Goal: Task Accomplishment & Management: Use online tool/utility

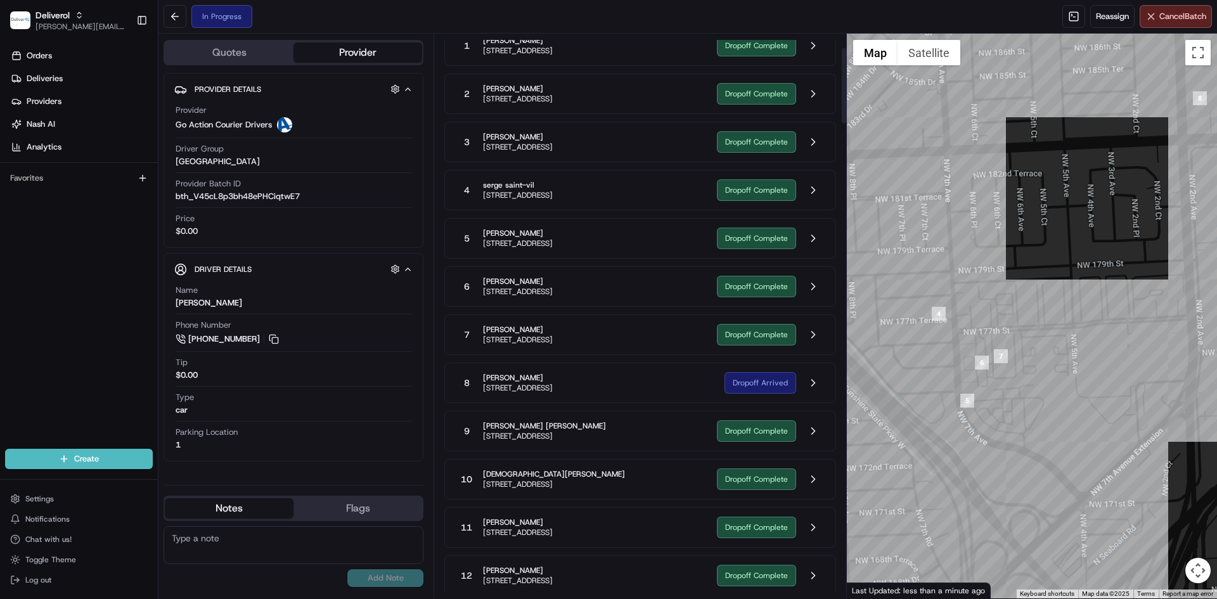
scroll to position [211, 0]
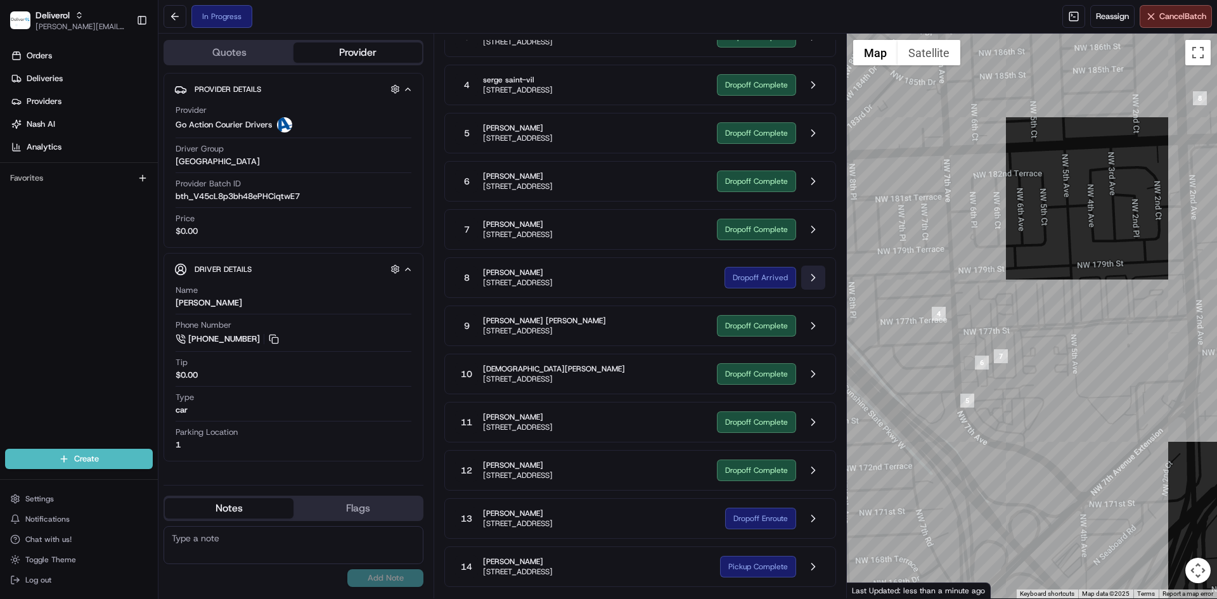
click at [806, 280] on button at bounding box center [813, 278] width 24 height 24
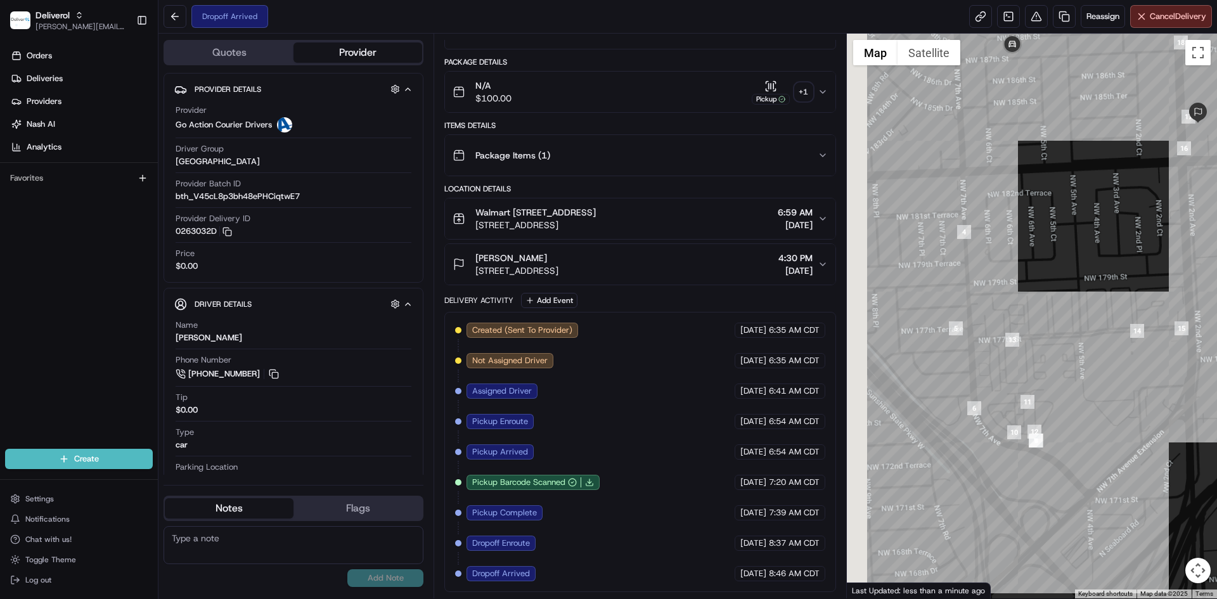
scroll to position [153, 0]
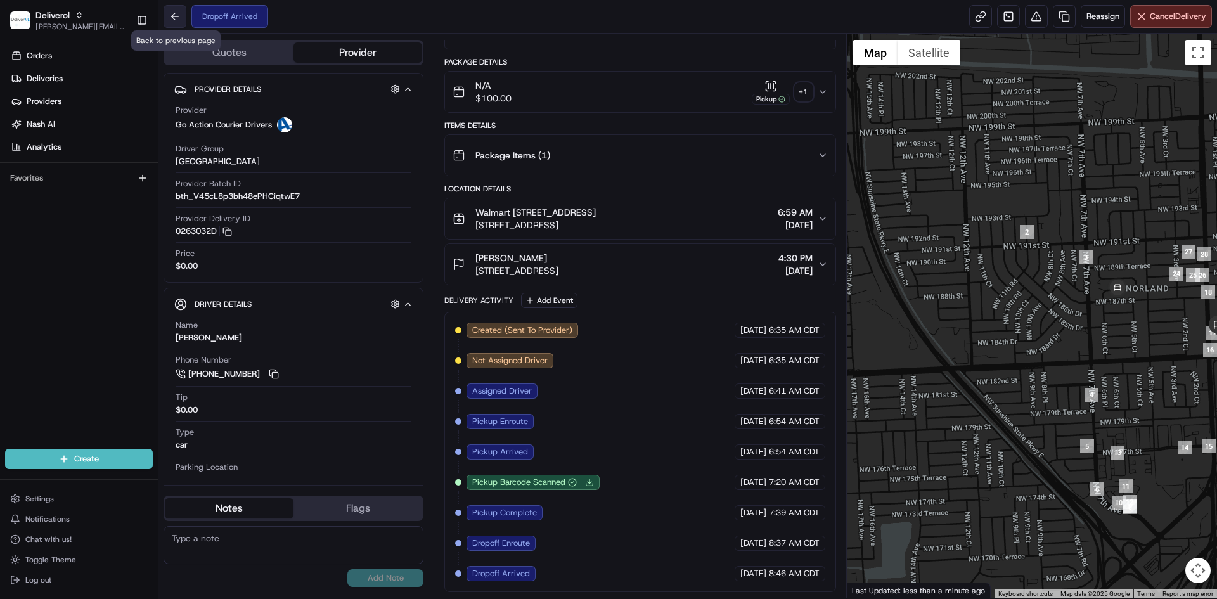
click at [181, 16] on button at bounding box center [175, 16] width 23 height 23
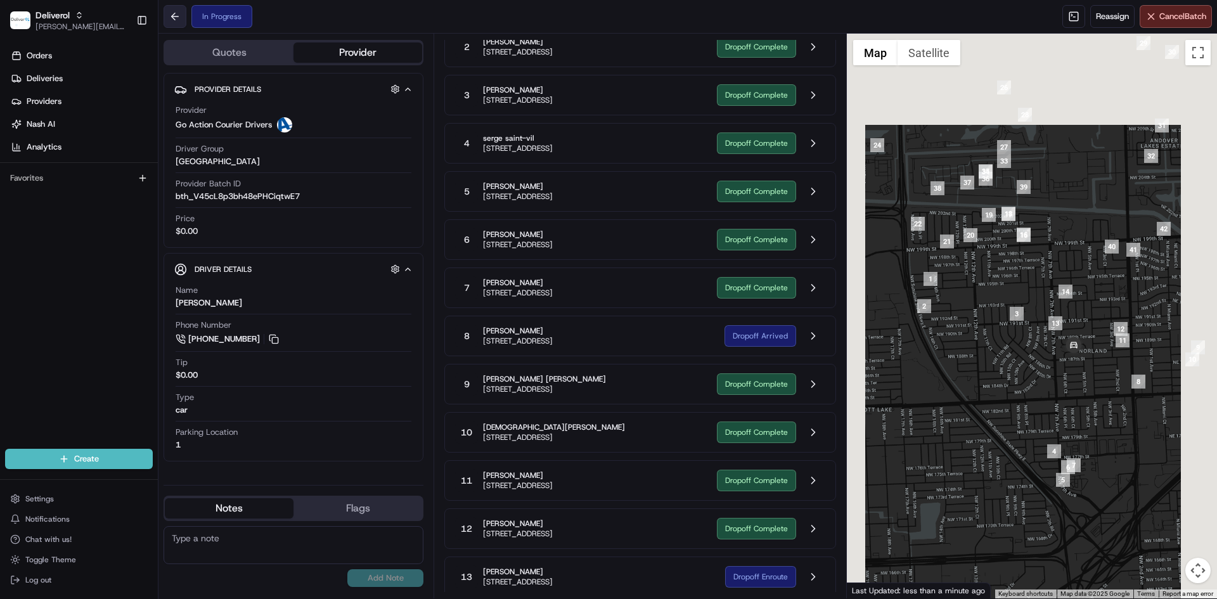
scroll to position [211, 0]
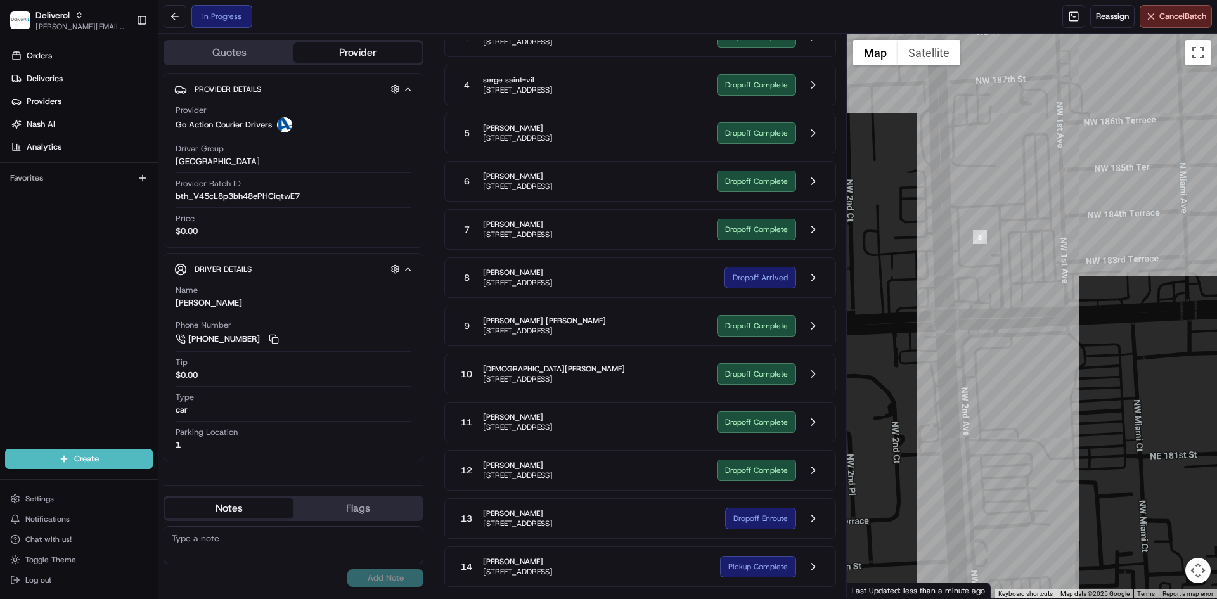
drag, startPoint x: 1130, startPoint y: 266, endPoint x: 990, endPoint y: 276, distance: 139.8
click at [990, 276] on div at bounding box center [1032, 316] width 371 height 565
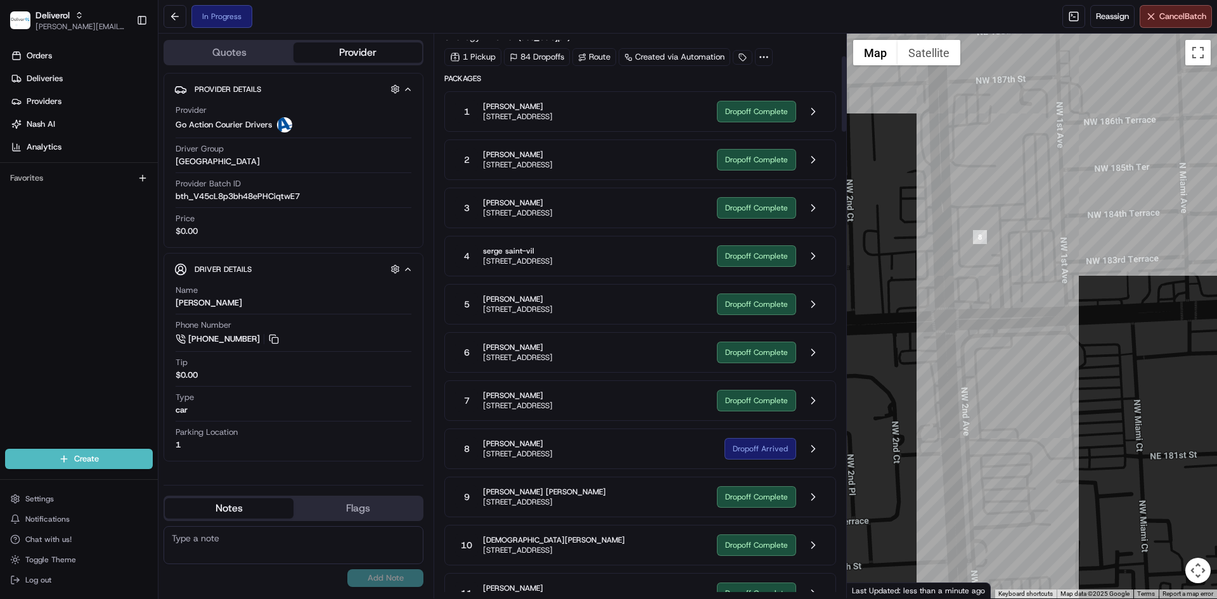
scroll to position [0, 0]
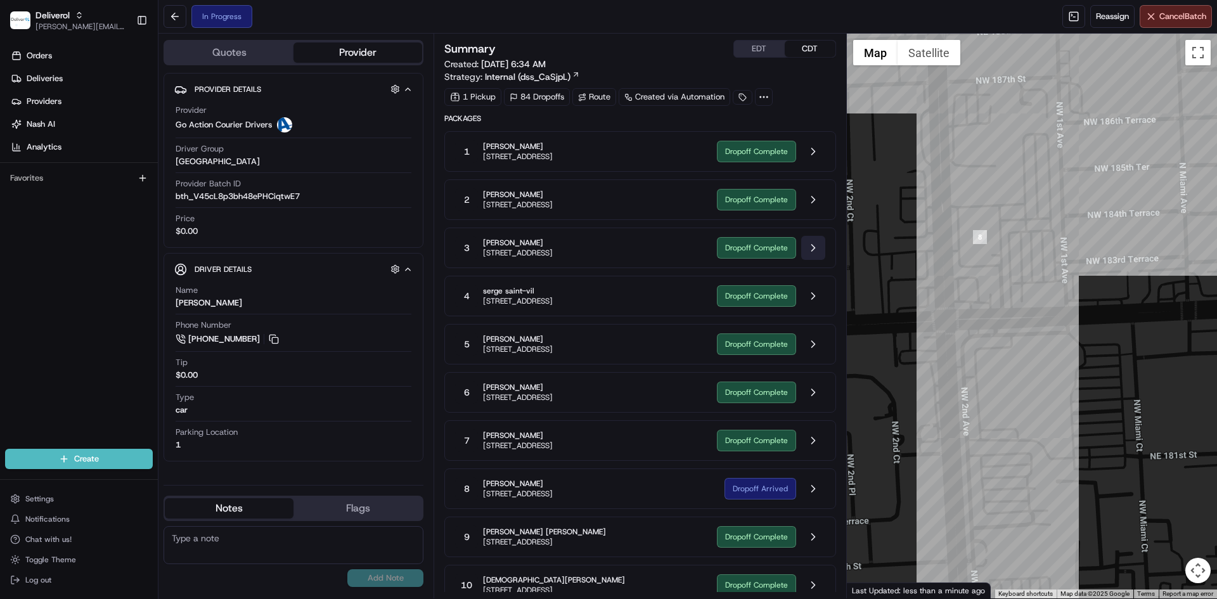
click at [810, 251] on button at bounding box center [813, 248] width 24 height 24
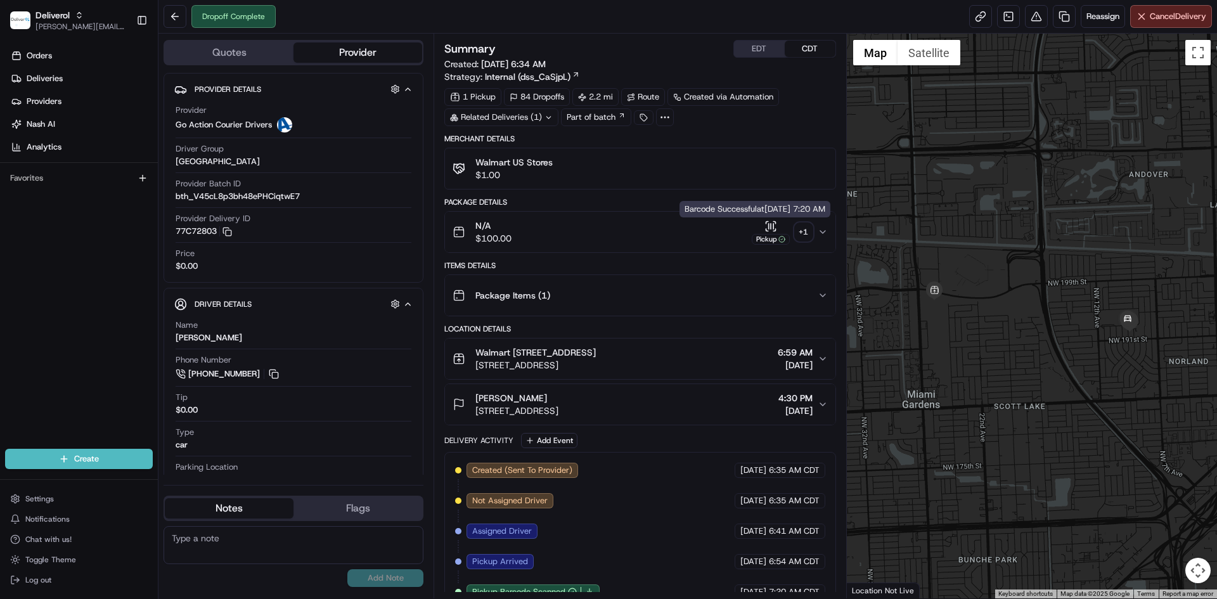
click at [766, 228] on icon "button" at bounding box center [771, 226] width 13 height 13
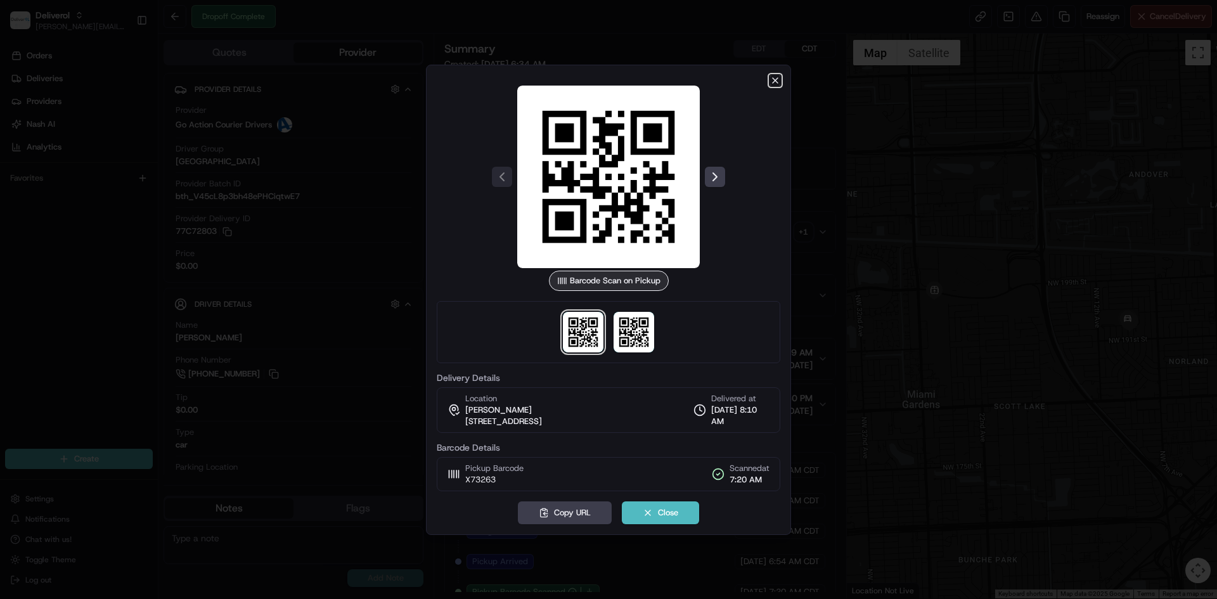
click at [778, 81] on icon "button" at bounding box center [775, 80] width 10 height 10
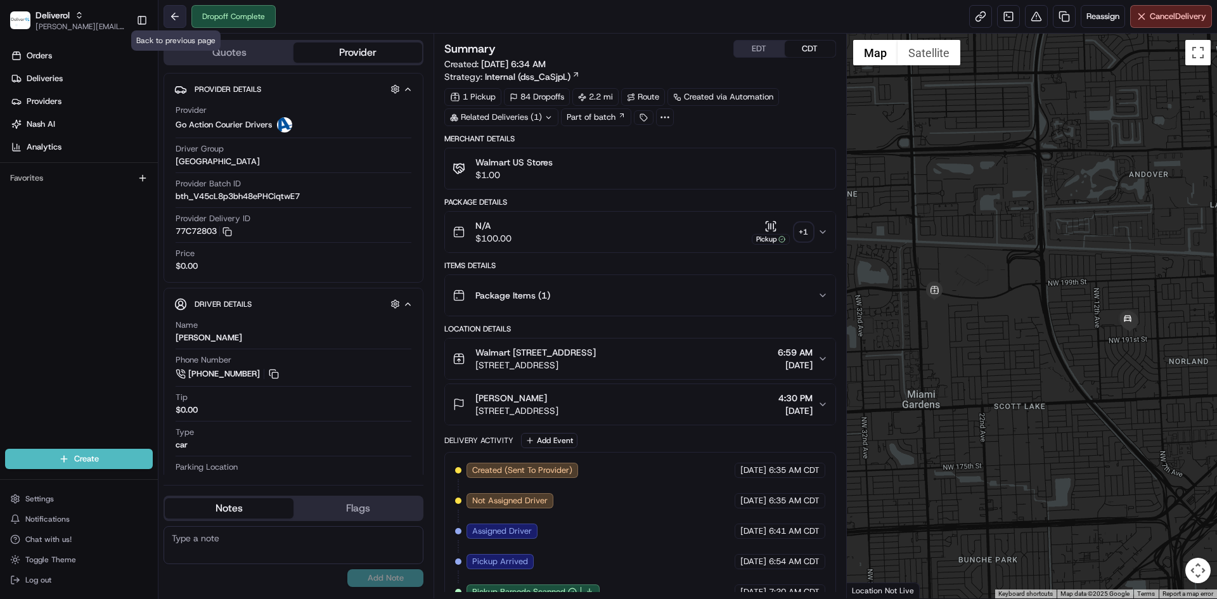
click at [179, 18] on button at bounding box center [175, 16] width 23 height 23
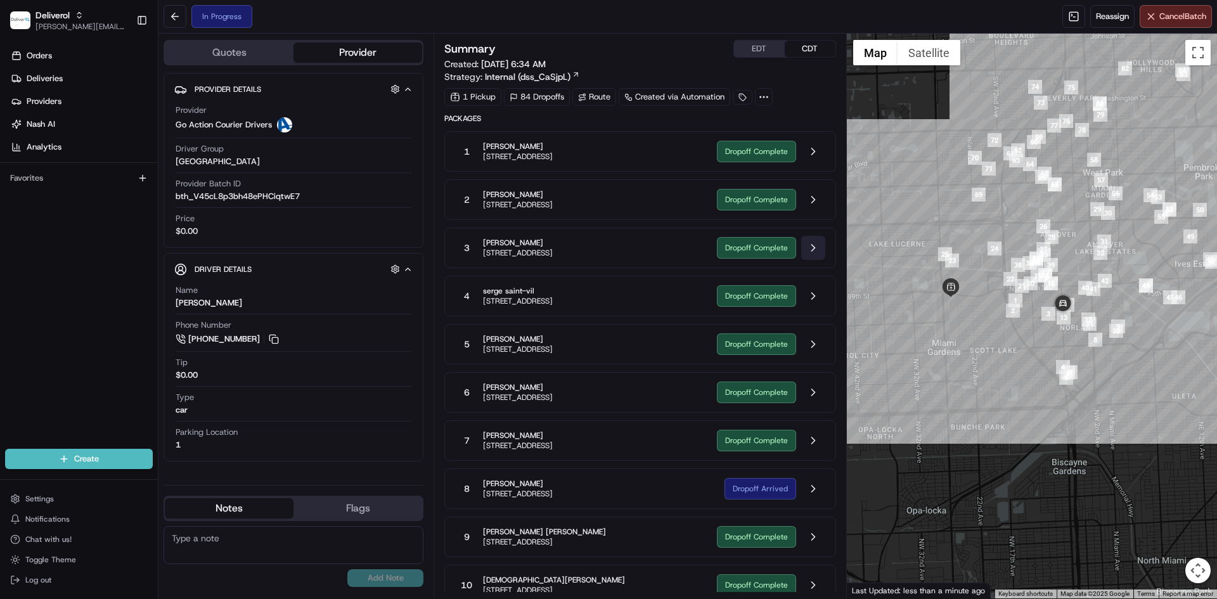
click at [807, 244] on button at bounding box center [813, 248] width 24 height 24
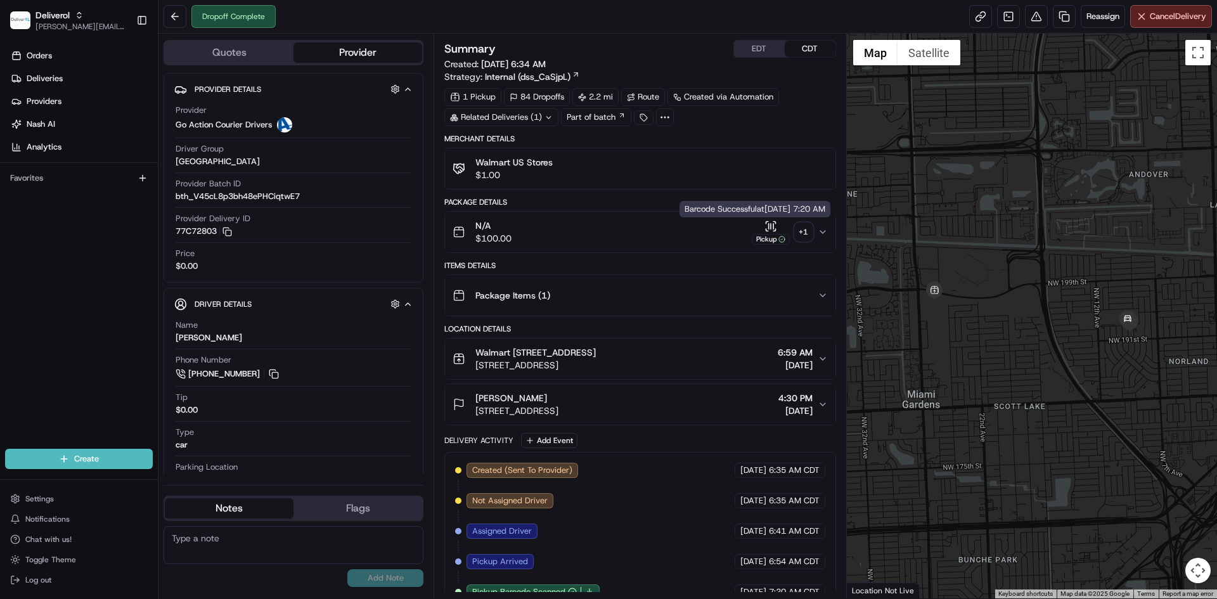
click at [773, 230] on icon "button" at bounding box center [771, 226] width 13 height 13
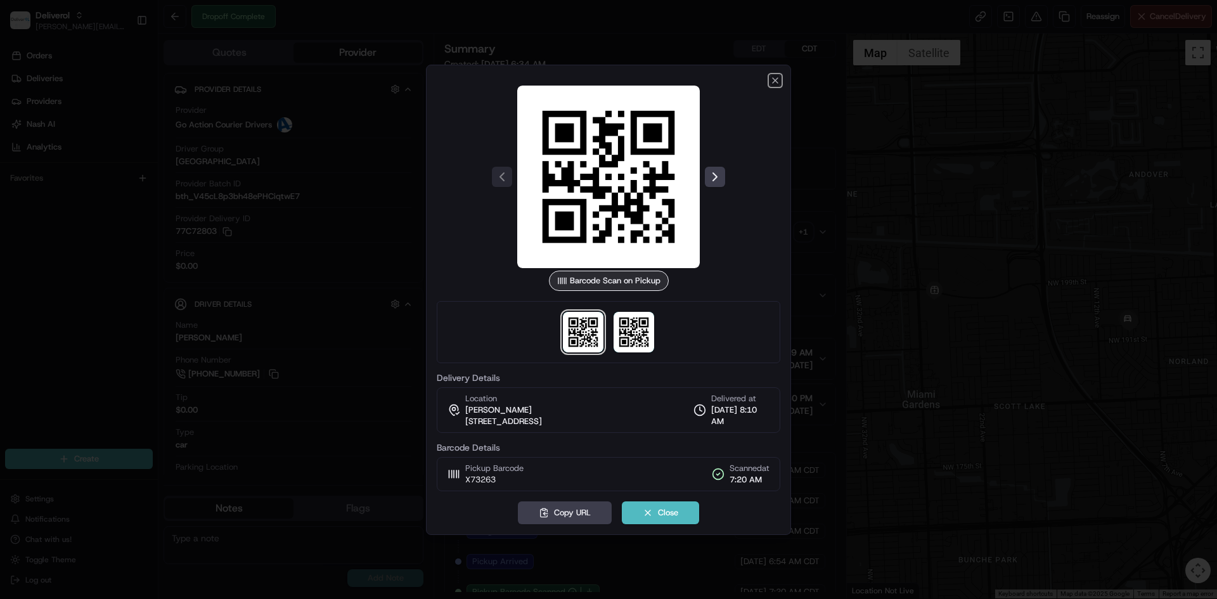
drag, startPoint x: 775, startPoint y: 79, endPoint x: 761, endPoint y: 84, distance: 15.4
click at [775, 79] on icon "button" at bounding box center [775, 80] width 10 height 10
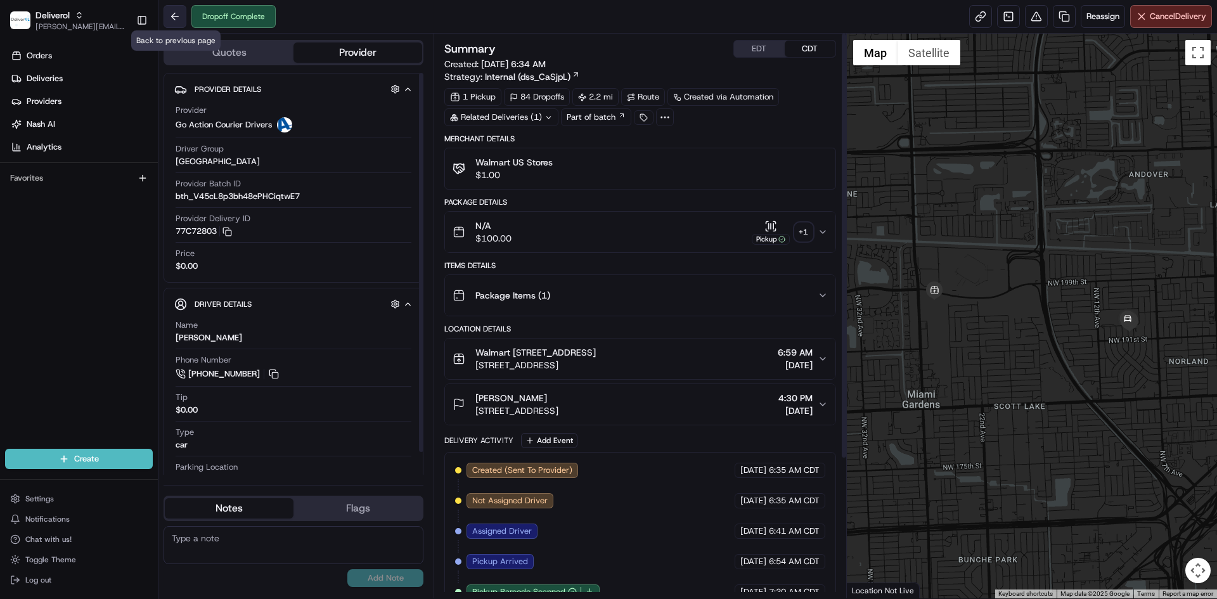
click at [171, 9] on button at bounding box center [175, 16] width 23 height 23
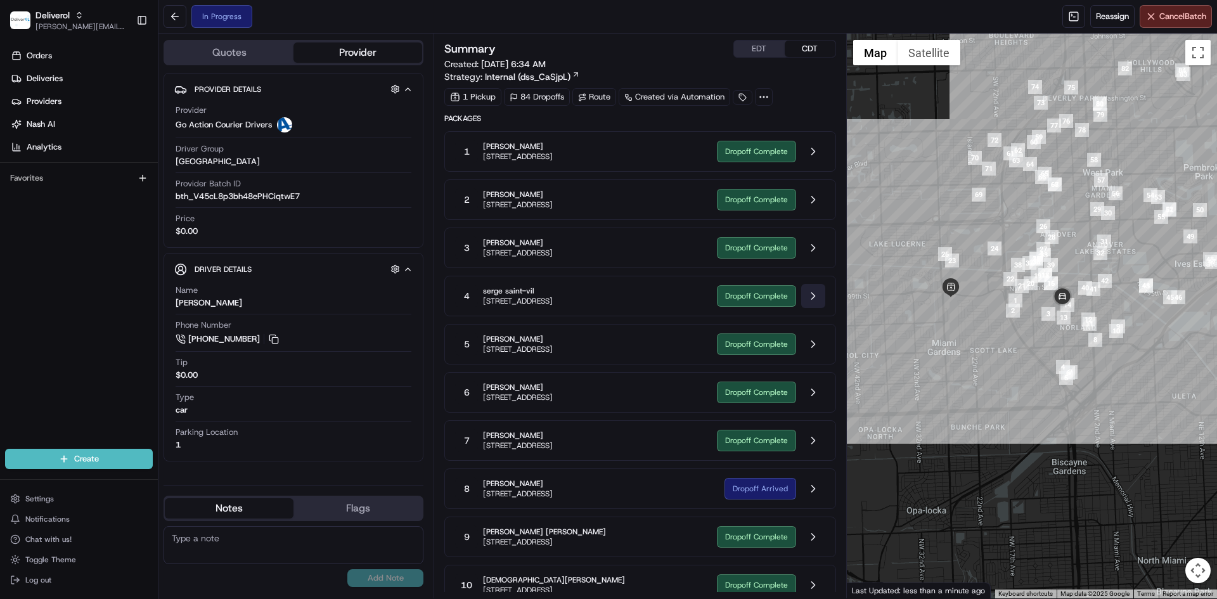
click at [811, 294] on button at bounding box center [813, 296] width 24 height 24
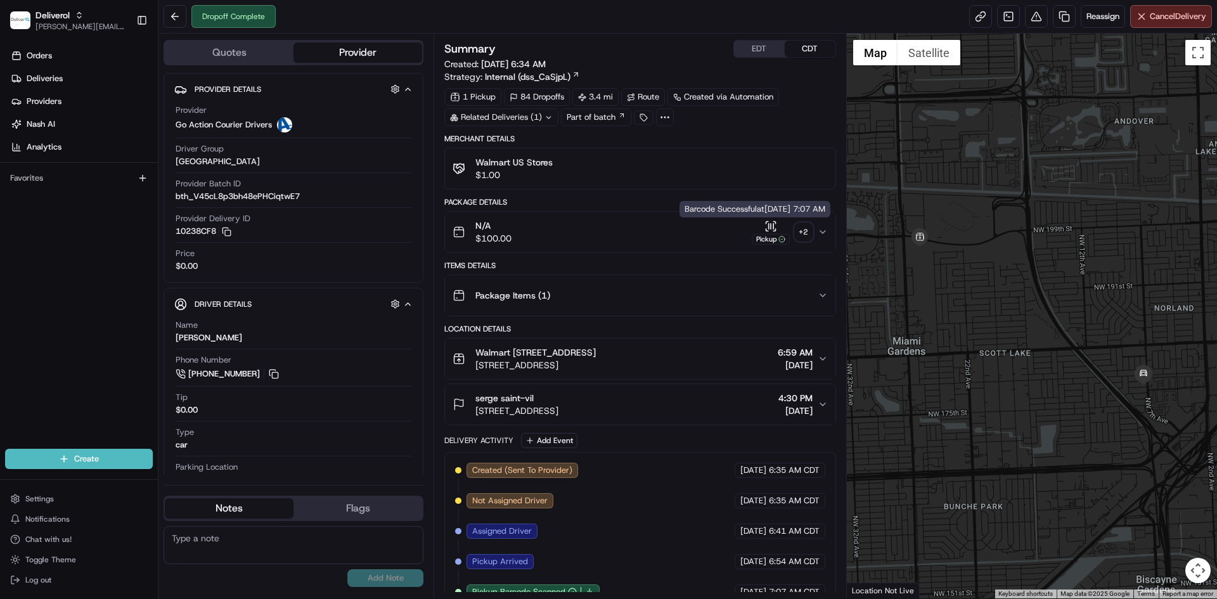
click at [775, 231] on icon "button" at bounding box center [774, 230] width 2 height 2
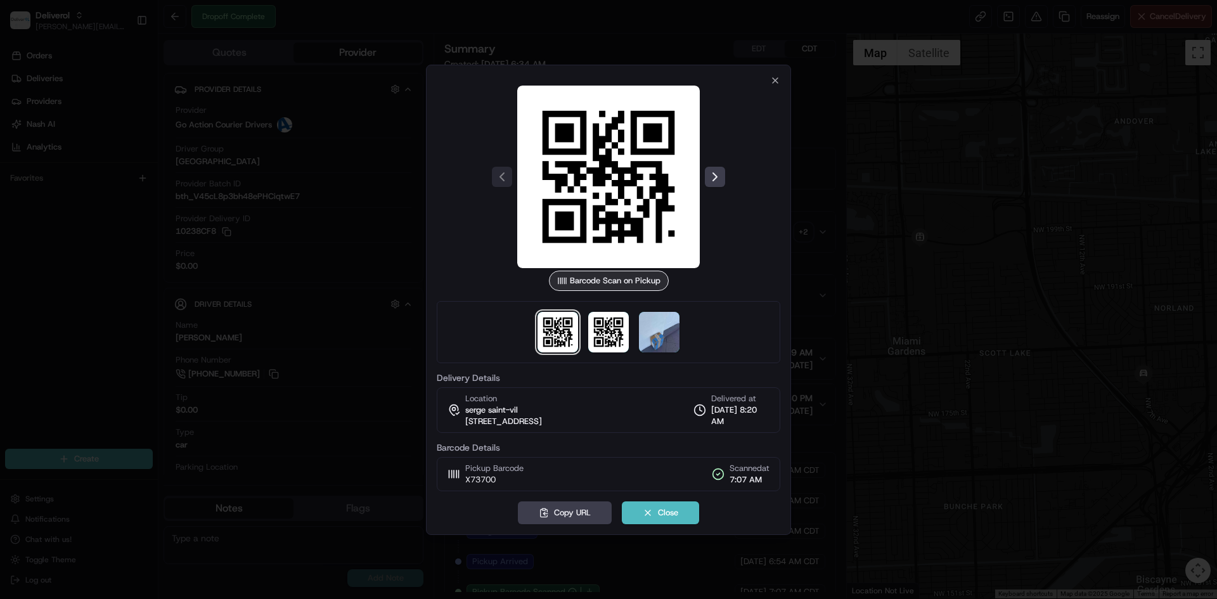
click at [778, 86] on div at bounding box center [609, 177] width 344 height 183
click at [183, 15] on div at bounding box center [608, 299] width 1217 height 599
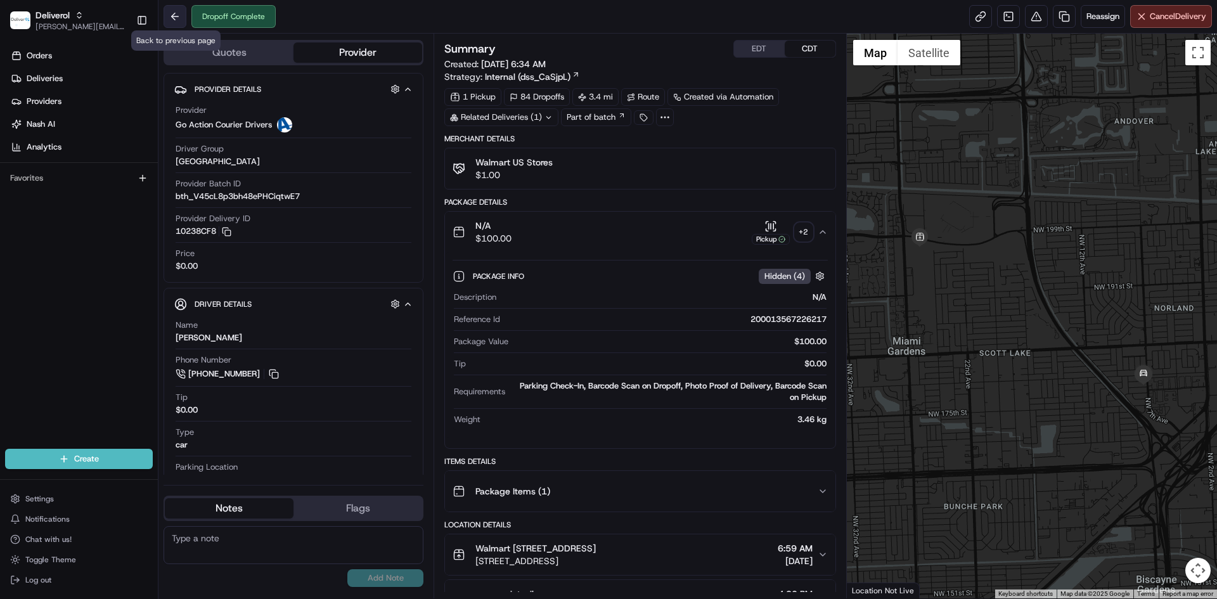
click at [178, 19] on button at bounding box center [175, 16] width 23 height 23
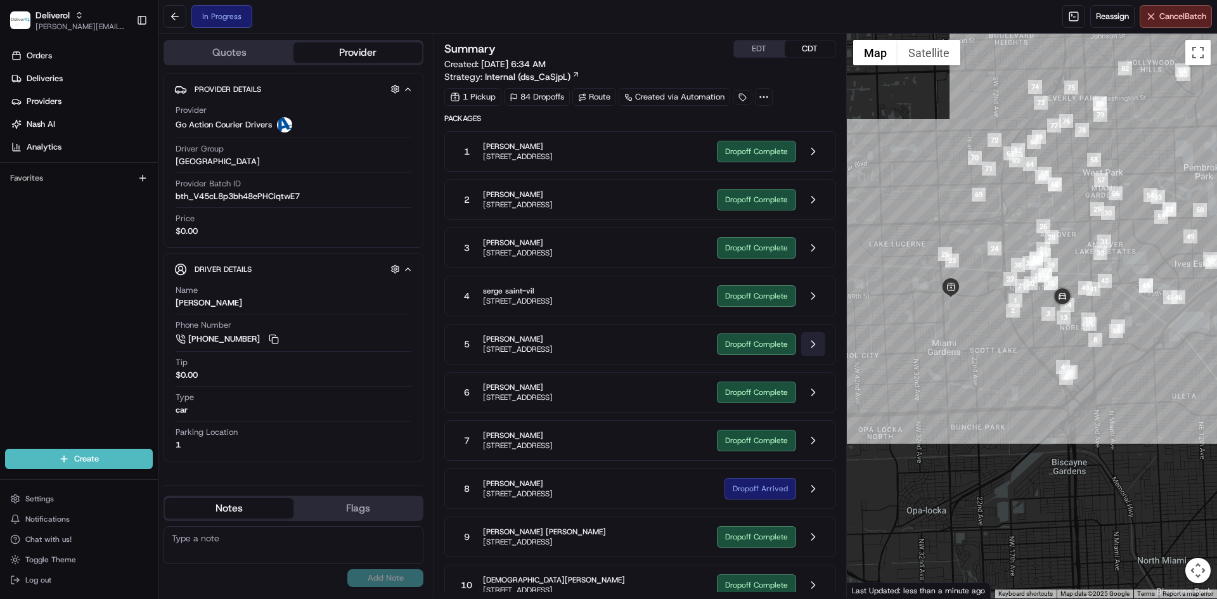
click at [808, 346] on button at bounding box center [813, 344] width 24 height 24
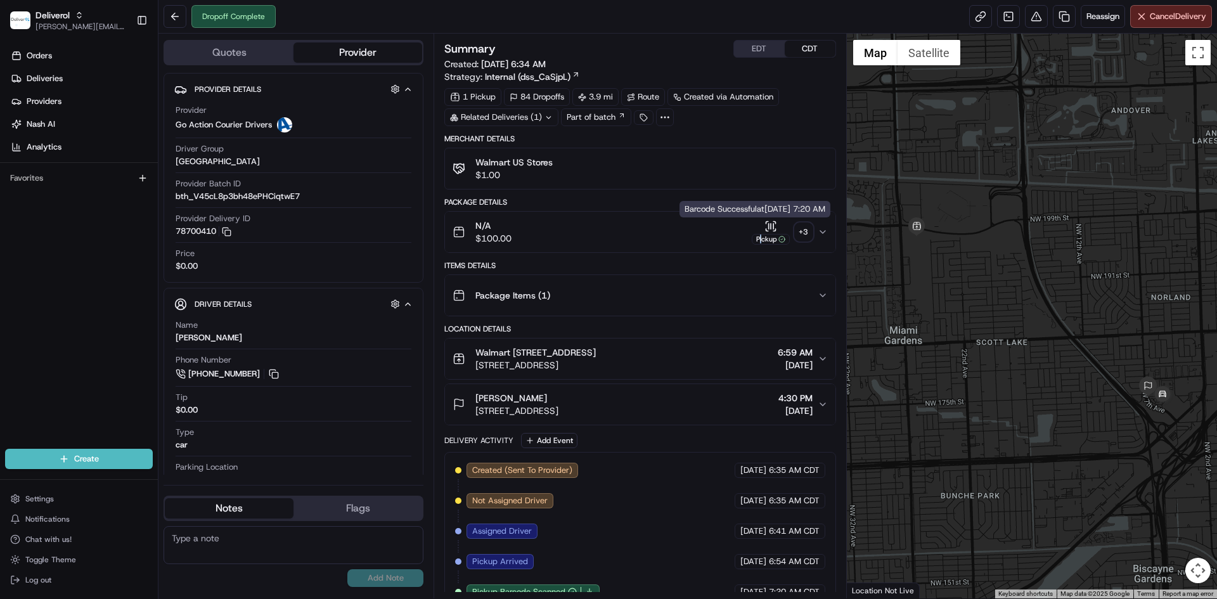
click at [761, 231] on div "Pickup" at bounding box center [771, 232] width 38 height 25
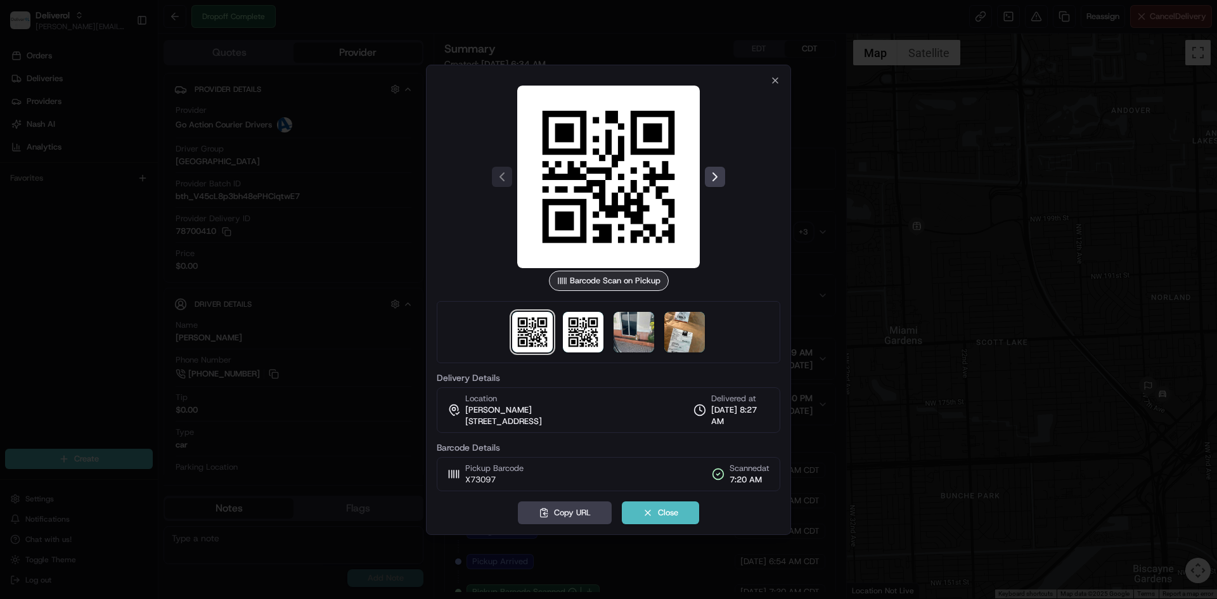
click at [778, 86] on div at bounding box center [609, 177] width 344 height 183
click at [186, 18] on div at bounding box center [608, 299] width 1217 height 599
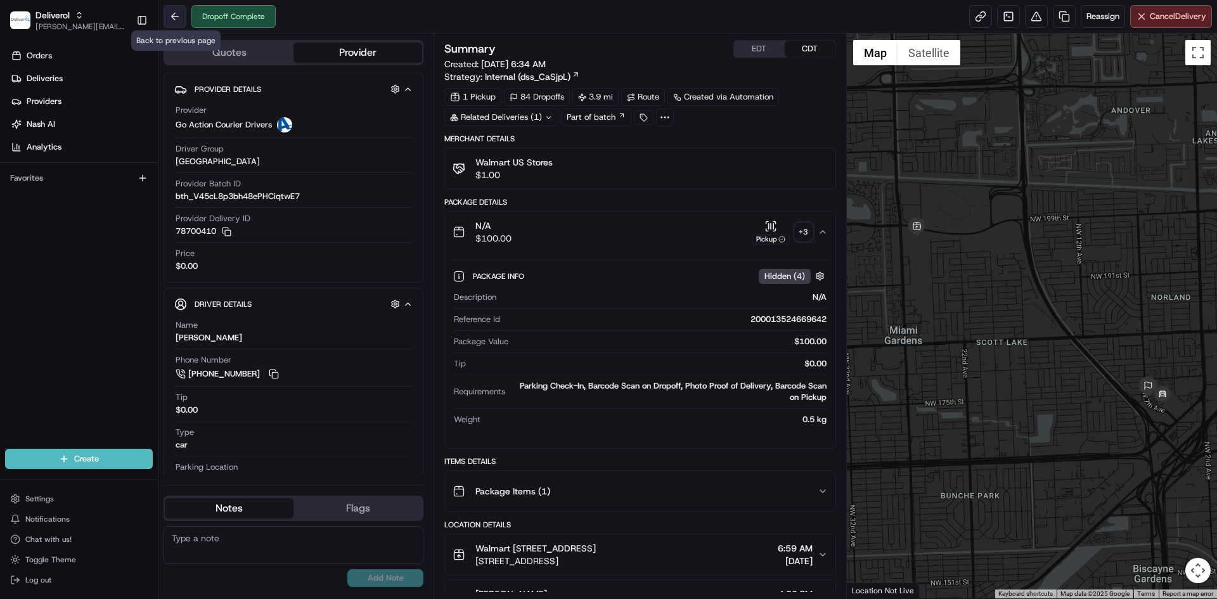
click at [178, 16] on button at bounding box center [175, 16] width 23 height 23
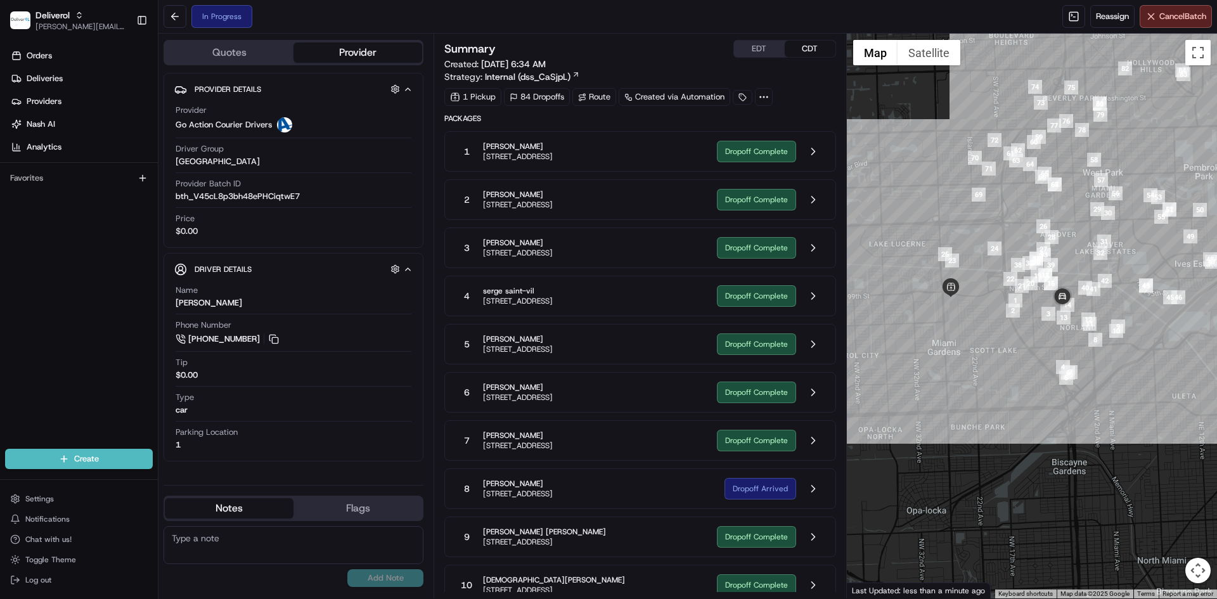
click at [799, 391] on div "Dropoff Complete" at bounding box center [771, 392] width 108 height 24
click at [815, 395] on button at bounding box center [813, 392] width 24 height 24
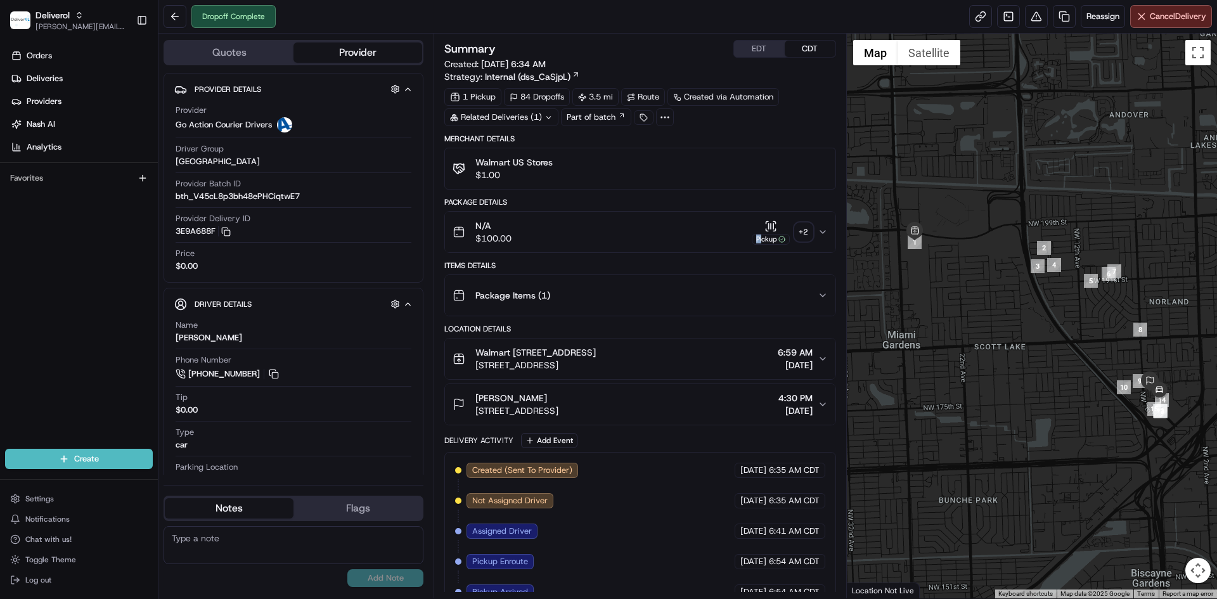
click at [764, 230] on div "Pickup" at bounding box center [771, 232] width 38 height 25
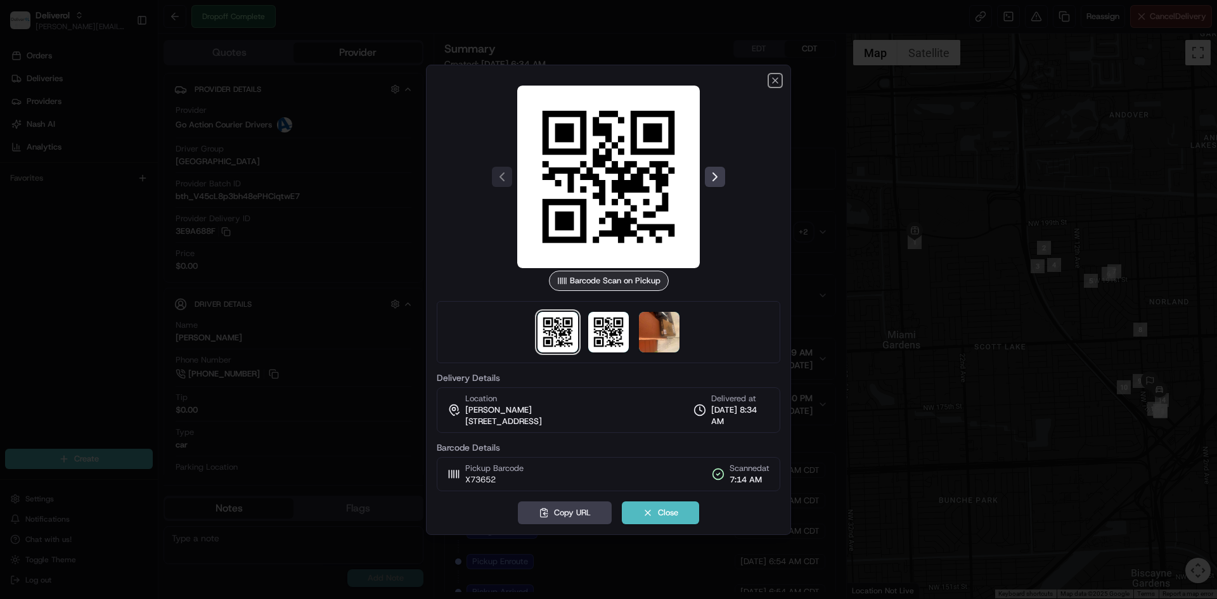
click at [771, 79] on icon "button" at bounding box center [775, 80] width 10 height 10
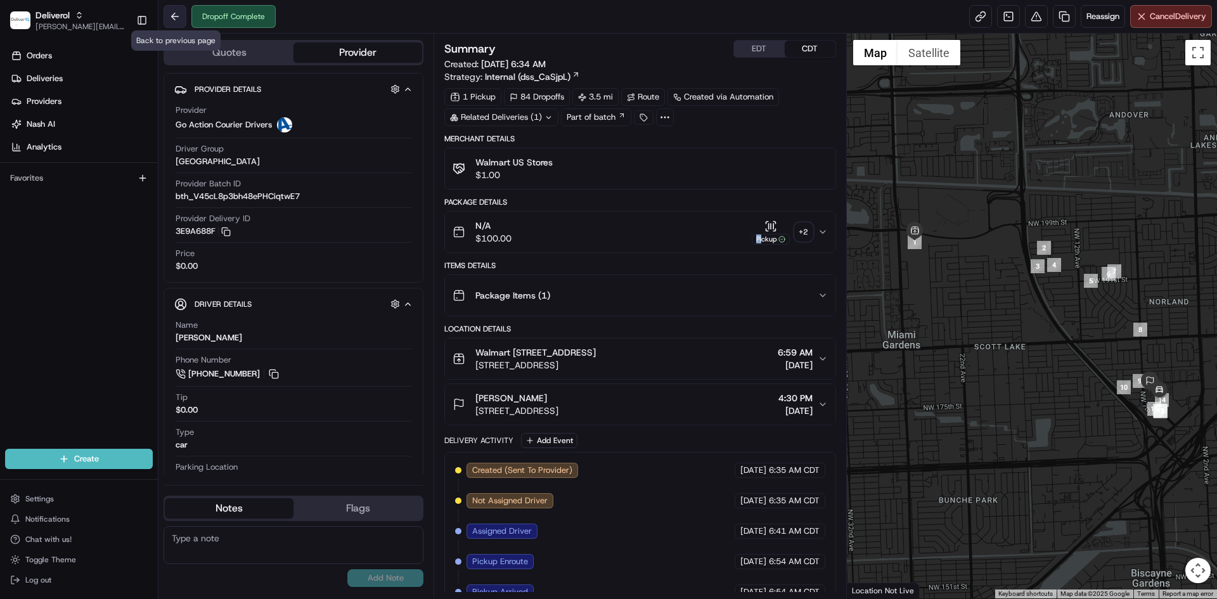
click at [167, 15] on button at bounding box center [175, 16] width 23 height 23
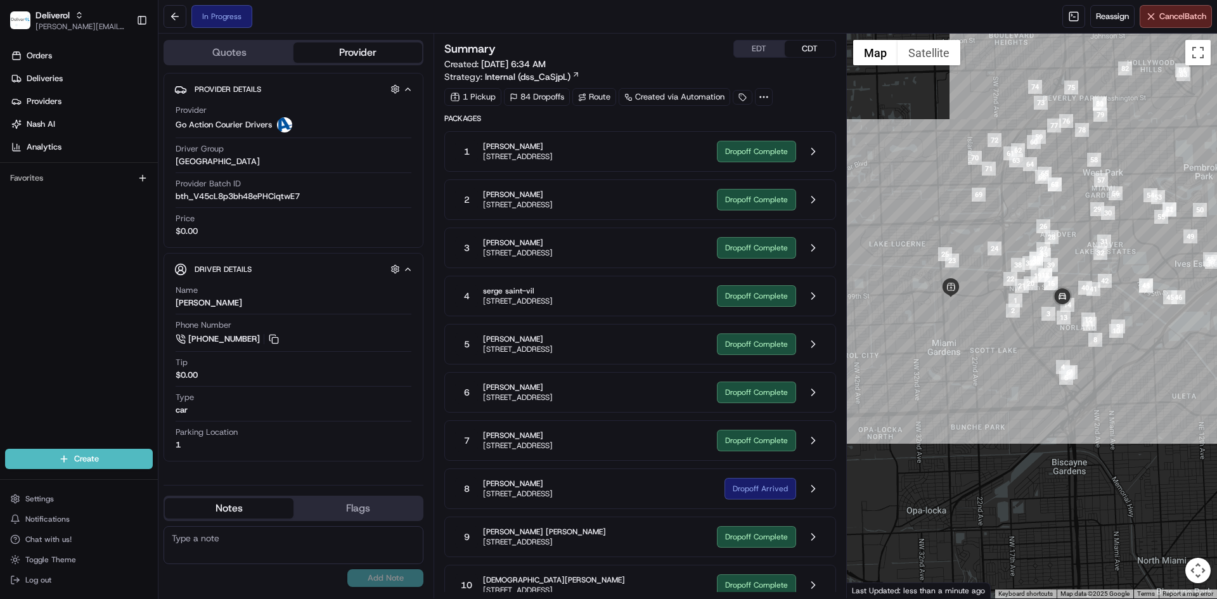
click at [757, 447] on div "Dropoff Complete" at bounding box center [771, 441] width 108 height 24
click at [810, 443] on button at bounding box center [813, 441] width 24 height 24
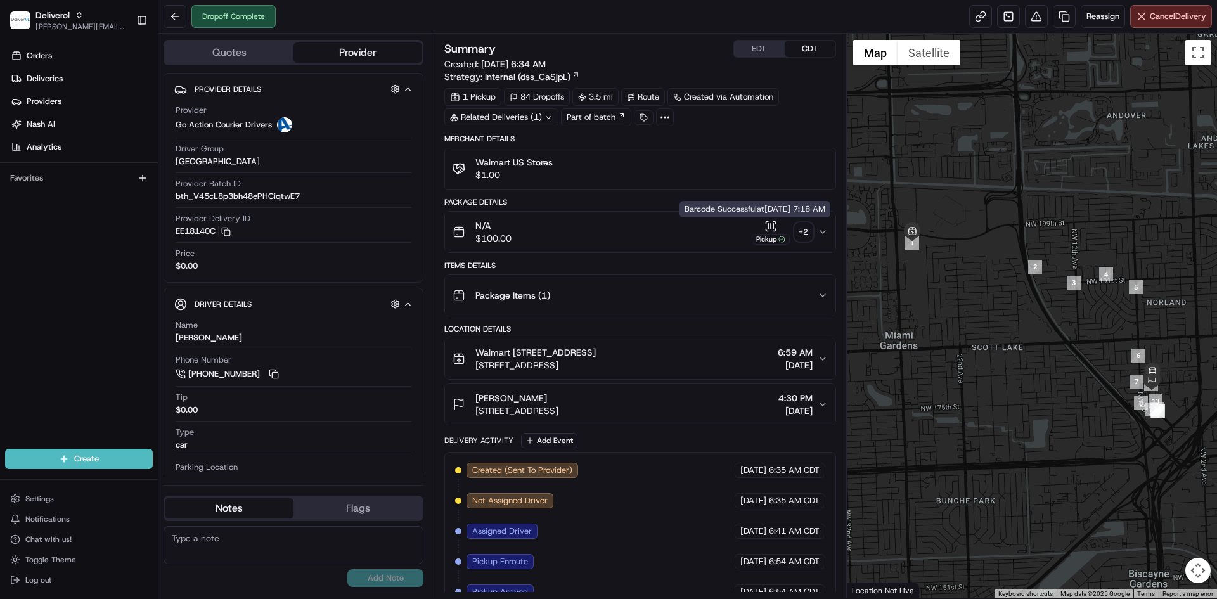
click at [766, 227] on icon "button" at bounding box center [771, 226] width 13 height 13
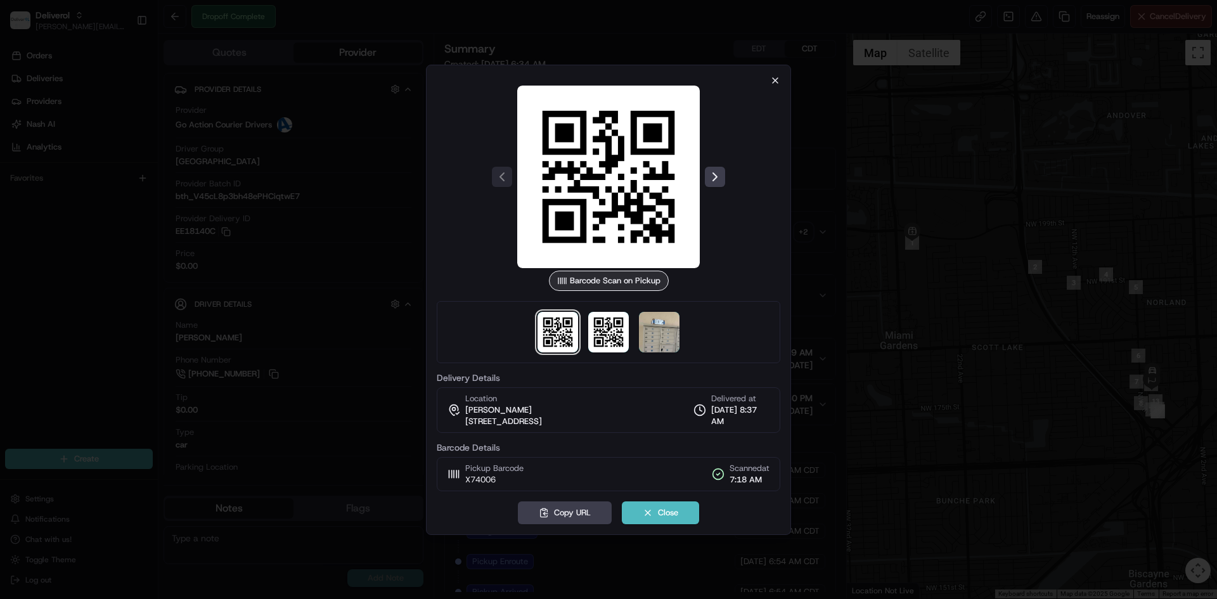
click at [770, 80] on div "Barcode Scan on Pickup Delivery Details Location [PERSON_NAME] [STREET_ADDRESS]…" at bounding box center [609, 283] width 344 height 416
click at [780, 81] on icon "button" at bounding box center [775, 80] width 10 height 10
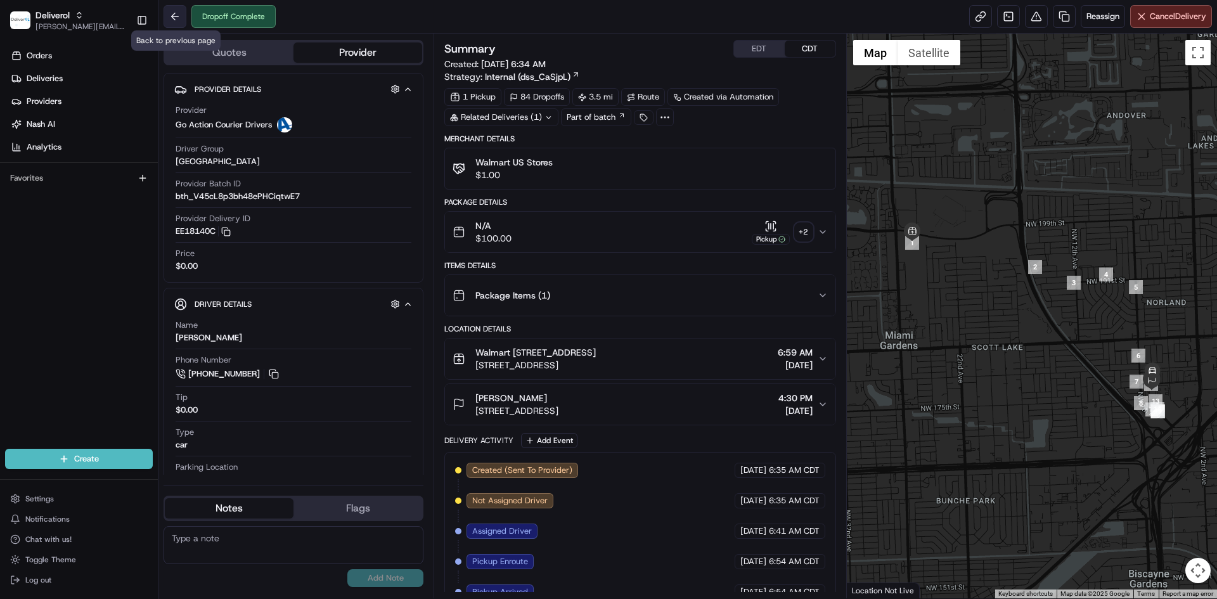
click at [179, 11] on button at bounding box center [175, 16] width 23 height 23
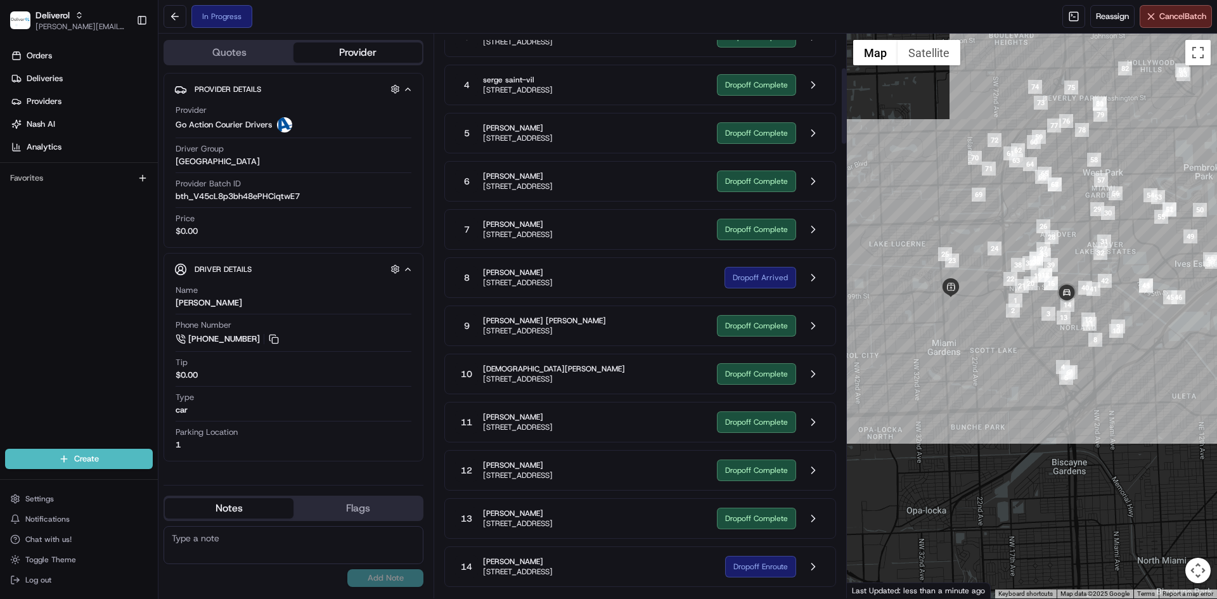
scroll to position [317, 0]
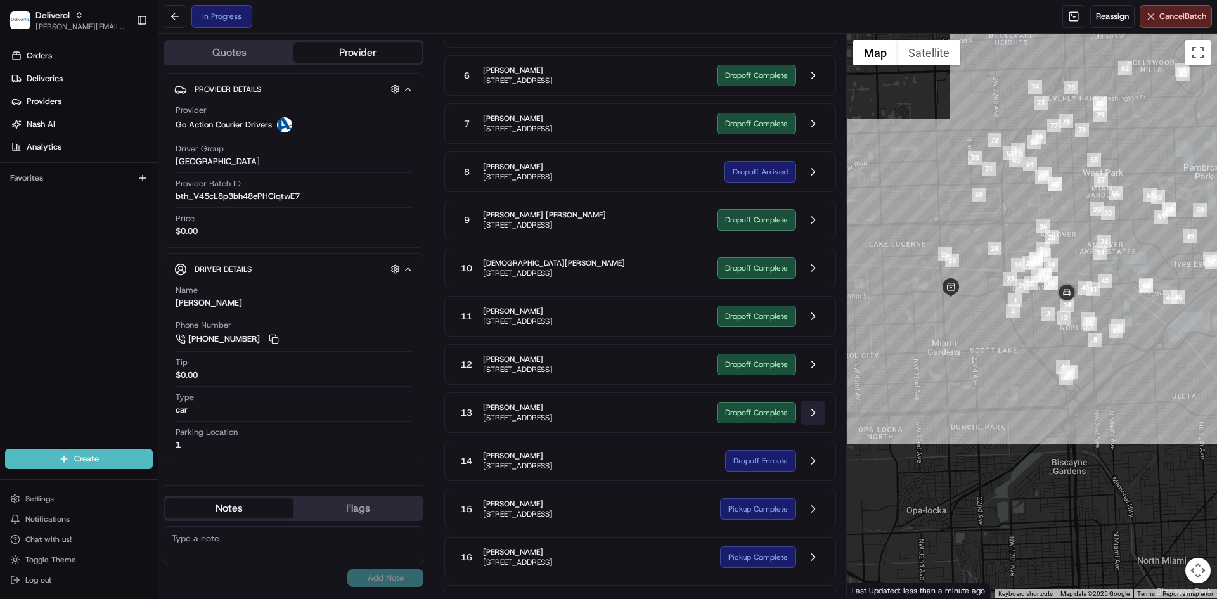
click at [817, 417] on button at bounding box center [813, 413] width 24 height 24
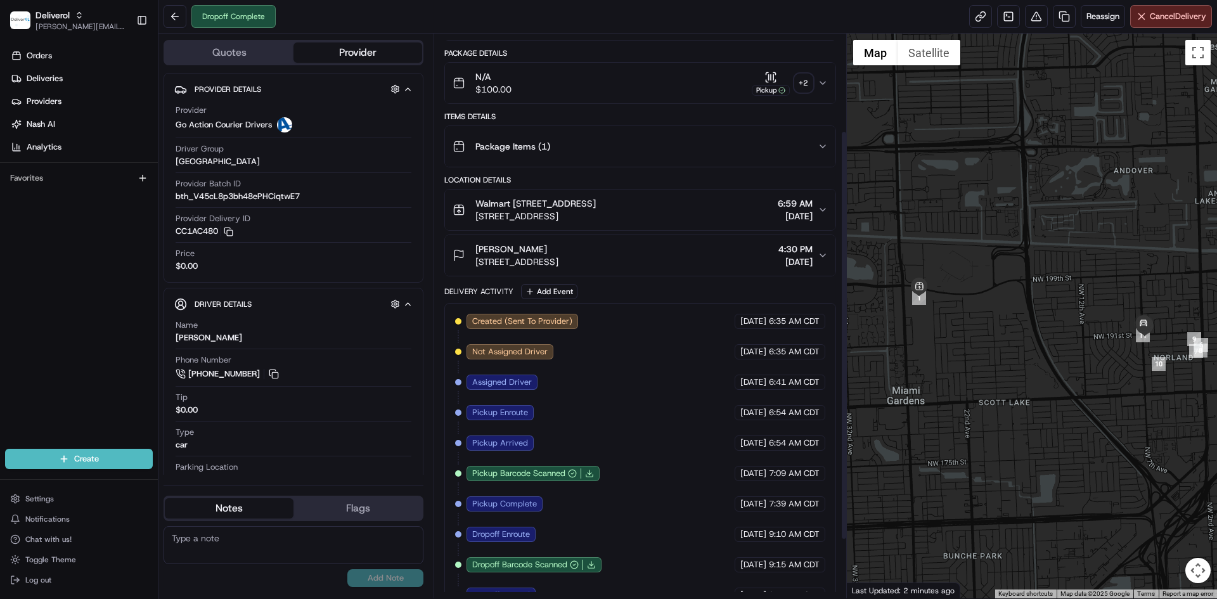
scroll to position [108, 0]
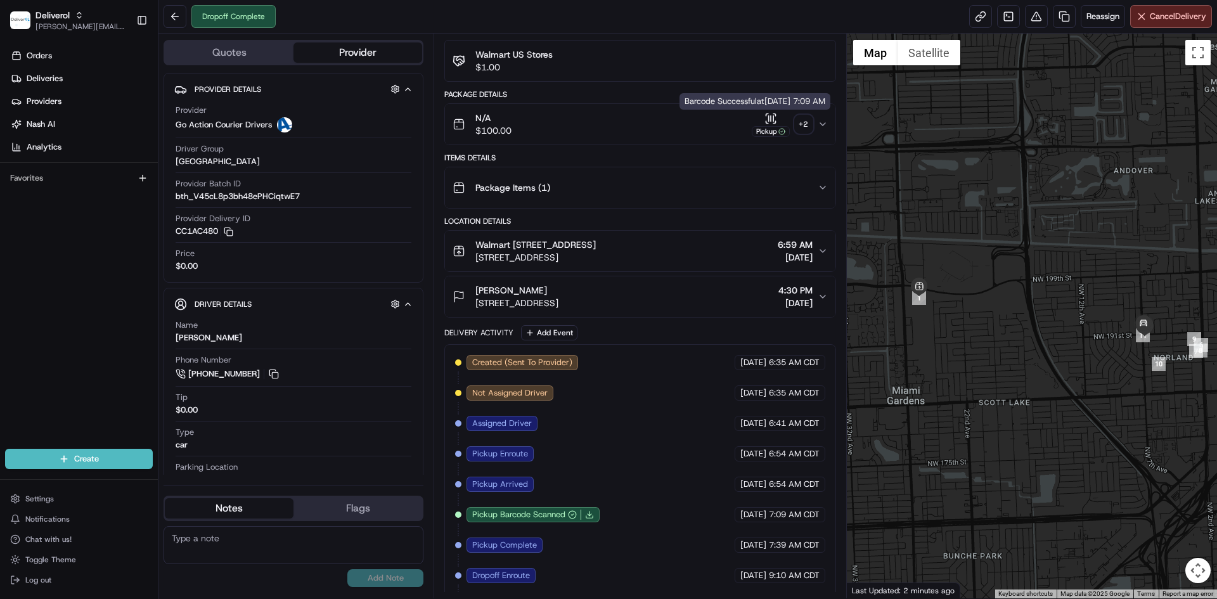
click at [777, 123] on icon "button" at bounding box center [771, 118] width 13 height 13
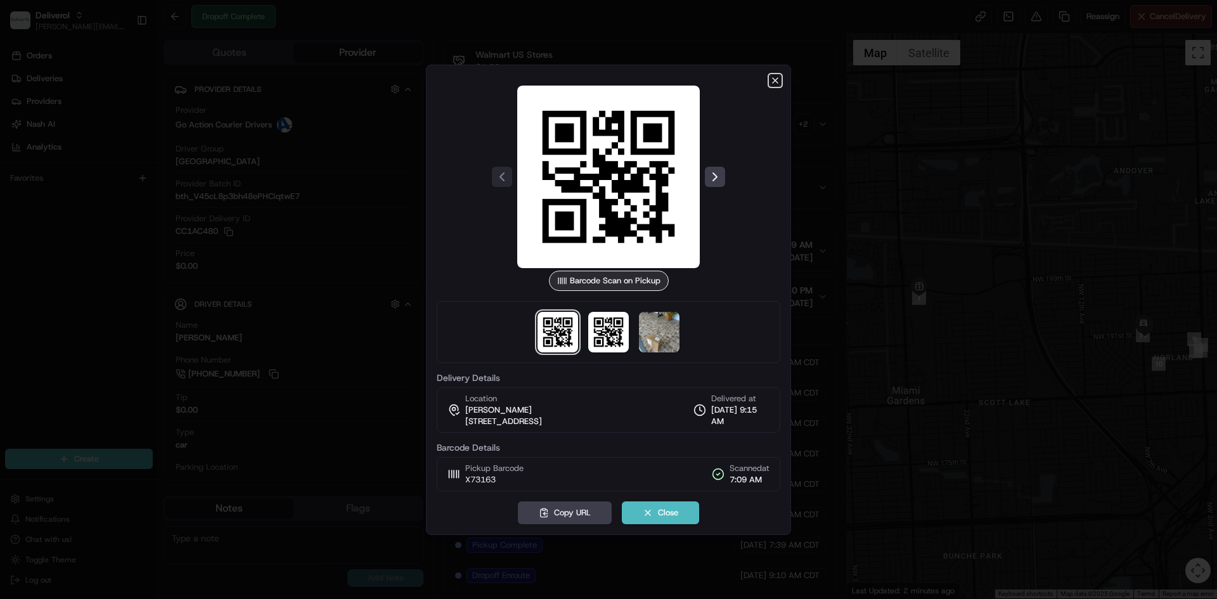
click at [775, 79] on icon "button" at bounding box center [775, 80] width 10 height 10
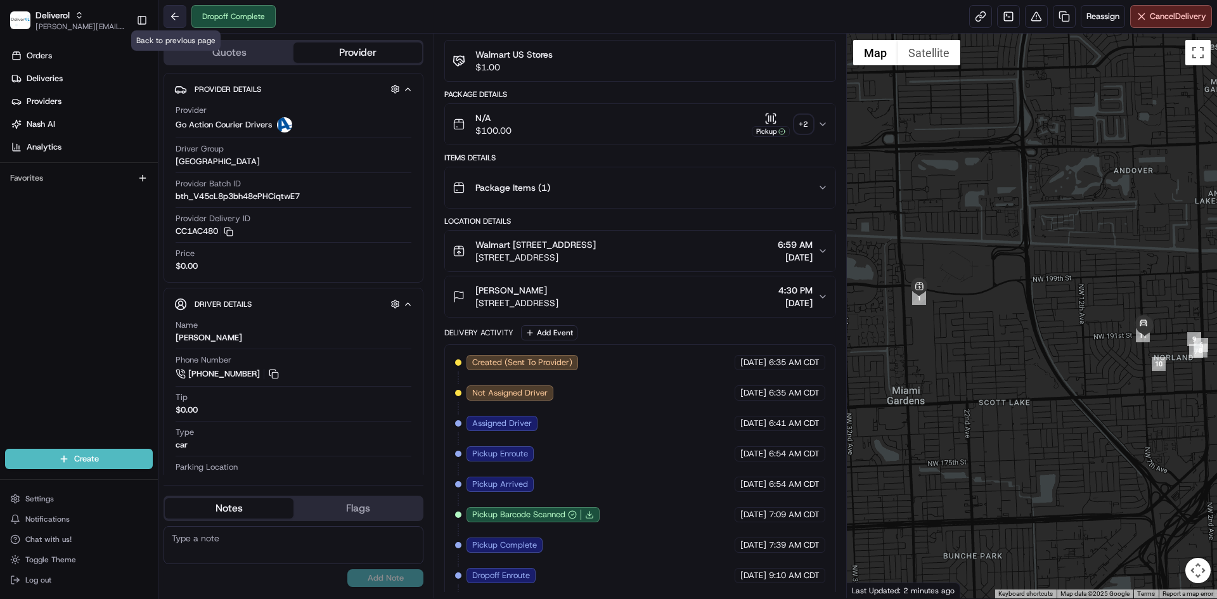
click at [171, 13] on button at bounding box center [175, 16] width 23 height 23
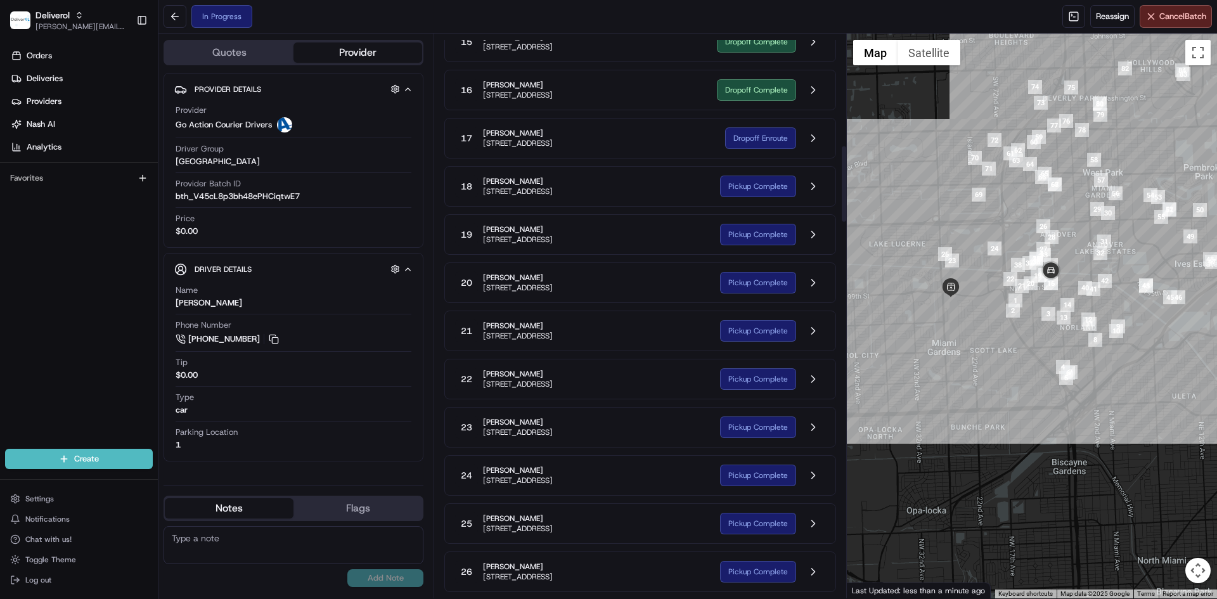
scroll to position [848, 0]
